Goal: Information Seeking & Learning: Find contact information

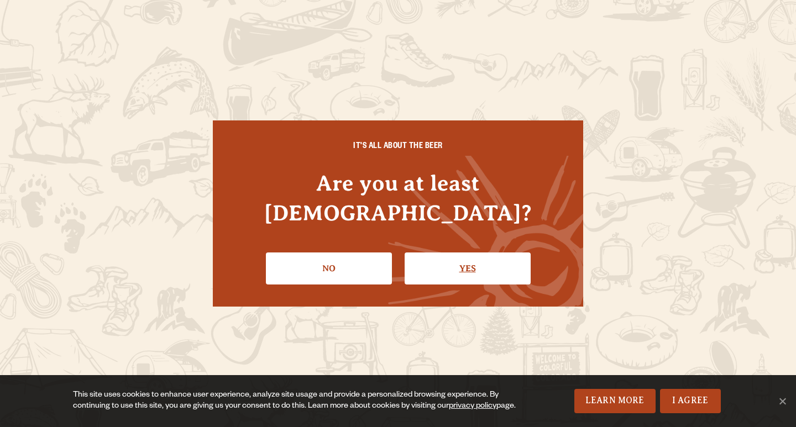
click at [521, 267] on link "Yes" at bounding box center [468, 269] width 126 height 32
click at [498, 245] on div "We love hearing from you Contact Us Whether it’s feedback, questions, ideas, or…" at bounding box center [398, 139] width 796 height 278
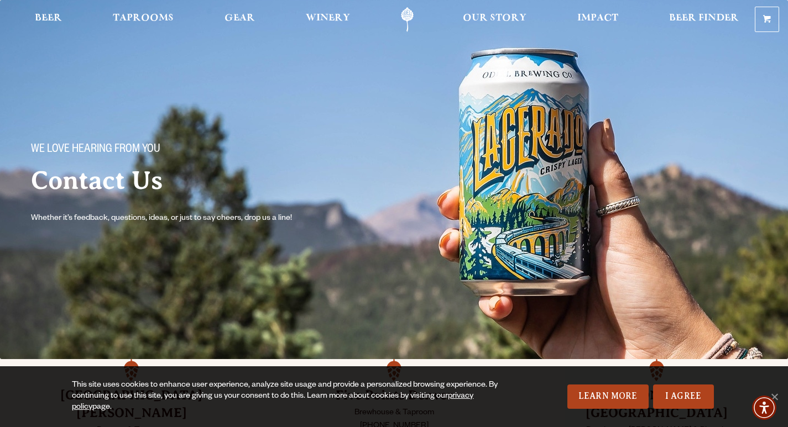
click at [668, 384] on span "This site uses cookies to enhance user experience, analyze site usage and provi…" at bounding box center [394, 396] width 732 height 33
click at [669, 390] on link "I Agree" at bounding box center [683, 397] width 61 height 24
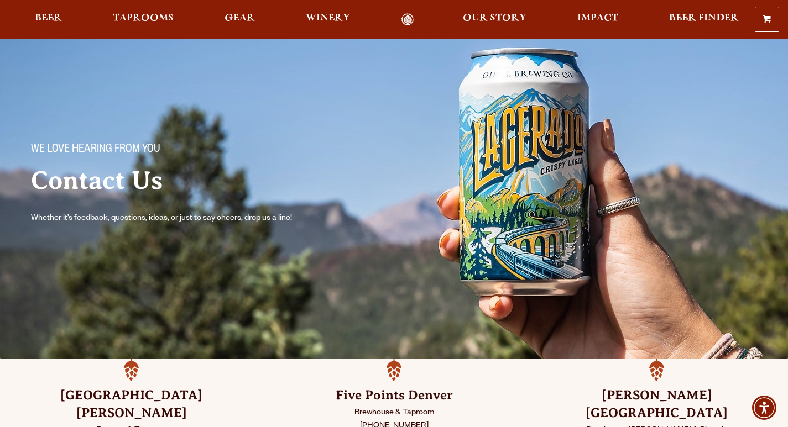
scroll to position [276, 0]
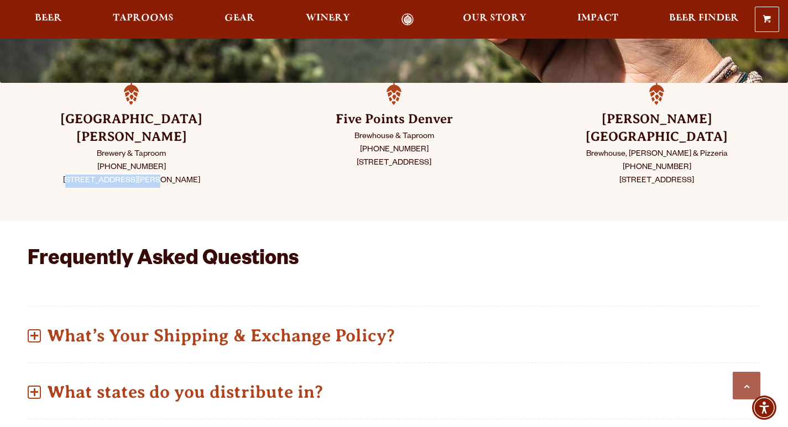
drag, startPoint x: 53, startPoint y: 162, endPoint x: 128, endPoint y: 163, distance: 74.6
click at [128, 163] on p "Brewery & Taproom [PHONE_NUMBER] [STREET_ADDRESS][PERSON_NAME]" at bounding box center [131, 168] width 207 height 40
copy p "[STREET_ADDRESS]"
click at [142, 160] on p "Brewery & Taproom [PHONE_NUMBER] [STREET_ADDRESS][PERSON_NAME]" at bounding box center [131, 168] width 207 height 40
drag, startPoint x: 142, startPoint y: 160, endPoint x: 172, endPoint y: 161, distance: 29.8
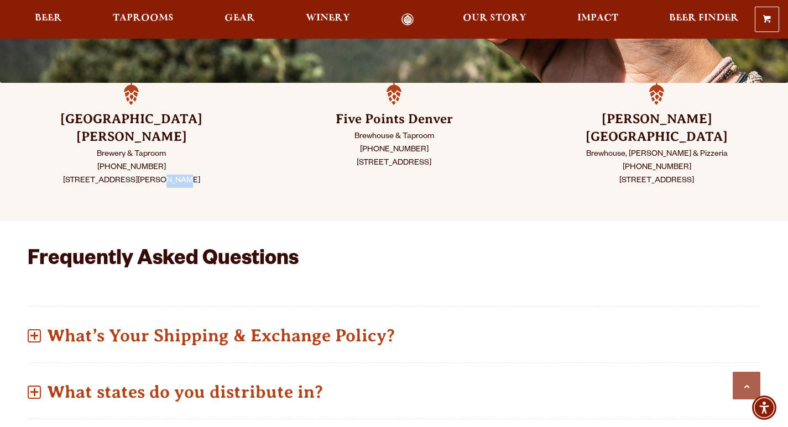
click at [145, 160] on p "Brewery & Taproom [PHONE_NUMBER] [STREET_ADDRESS][PERSON_NAME]" at bounding box center [131, 168] width 207 height 40
click at [172, 161] on p "Brewery & Taproom [PHONE_NUMBER] [STREET_ADDRESS][PERSON_NAME]" at bounding box center [131, 168] width 207 height 40
click at [167, 160] on p "Brewery & Taproom [PHONE_NUMBER] [STREET_ADDRESS][PERSON_NAME]" at bounding box center [131, 168] width 207 height 40
copy p "[GEOGRAPHIC_DATA][PERSON_NAME]"
click at [184, 160] on p "Brewery & Taproom [PHONE_NUMBER] [STREET_ADDRESS][PERSON_NAME]" at bounding box center [131, 168] width 207 height 40
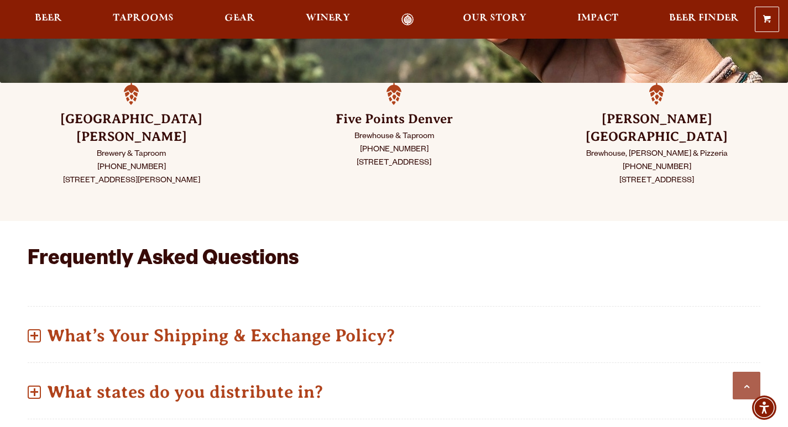
click at [184, 160] on p "Brewery & Taproom [PHONE_NUMBER] [STREET_ADDRESS][PERSON_NAME]" at bounding box center [131, 168] width 207 height 40
click at [199, 162] on p "Brewery & Taproom [PHONE_NUMBER] [STREET_ADDRESS][PERSON_NAME]" at bounding box center [131, 168] width 207 height 40
copy p "80524"
click at [199, 162] on p "Brewery & Taproom [PHONE_NUMBER] [STREET_ADDRESS][PERSON_NAME]" at bounding box center [131, 168] width 207 height 40
drag, startPoint x: 103, startPoint y: 148, endPoint x: 96, endPoint y: 149, distance: 6.7
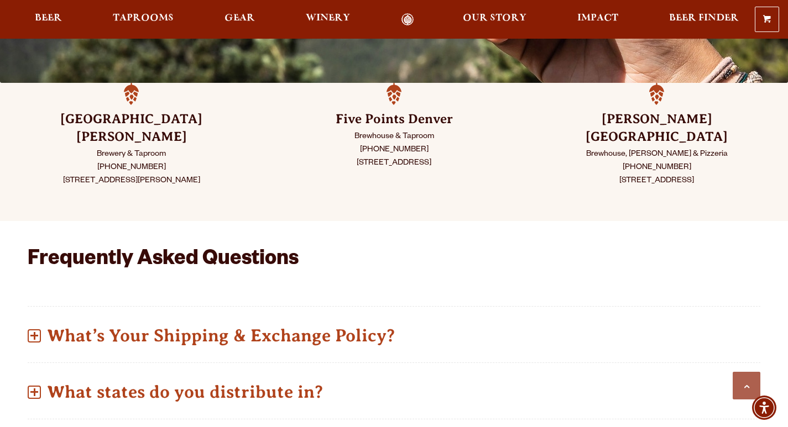
click at [96, 149] on p "Brewery & Taproom [PHONE_NUMBER] [STREET_ADDRESS][PERSON_NAME]" at bounding box center [131, 168] width 207 height 40
copy p "[PHONE_NUMBER]"
